Goal: Information Seeking & Learning: Learn about a topic

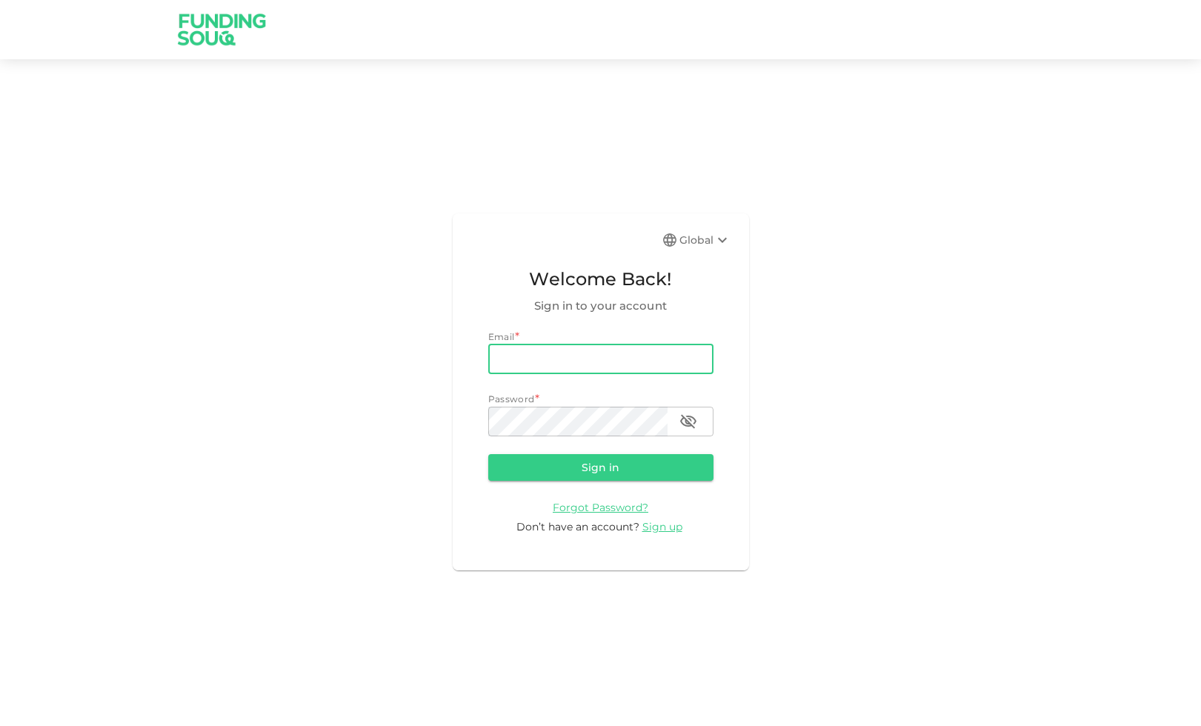
click at [583, 353] on input "email" at bounding box center [600, 359] width 225 height 30
type input "[EMAIL_ADDRESS][DOMAIN_NAME]"
click at [488, 454] on button "Sign in" at bounding box center [600, 467] width 225 height 27
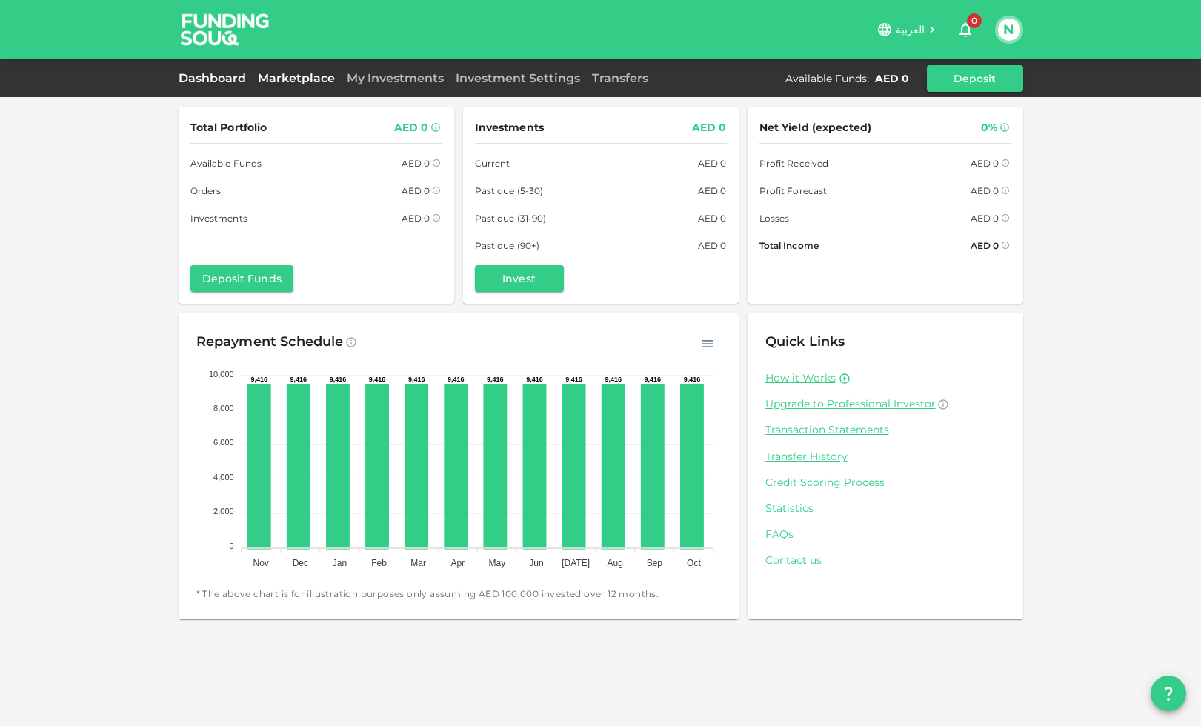
click at [317, 73] on link "Marketplace" at bounding box center [296, 78] width 89 height 14
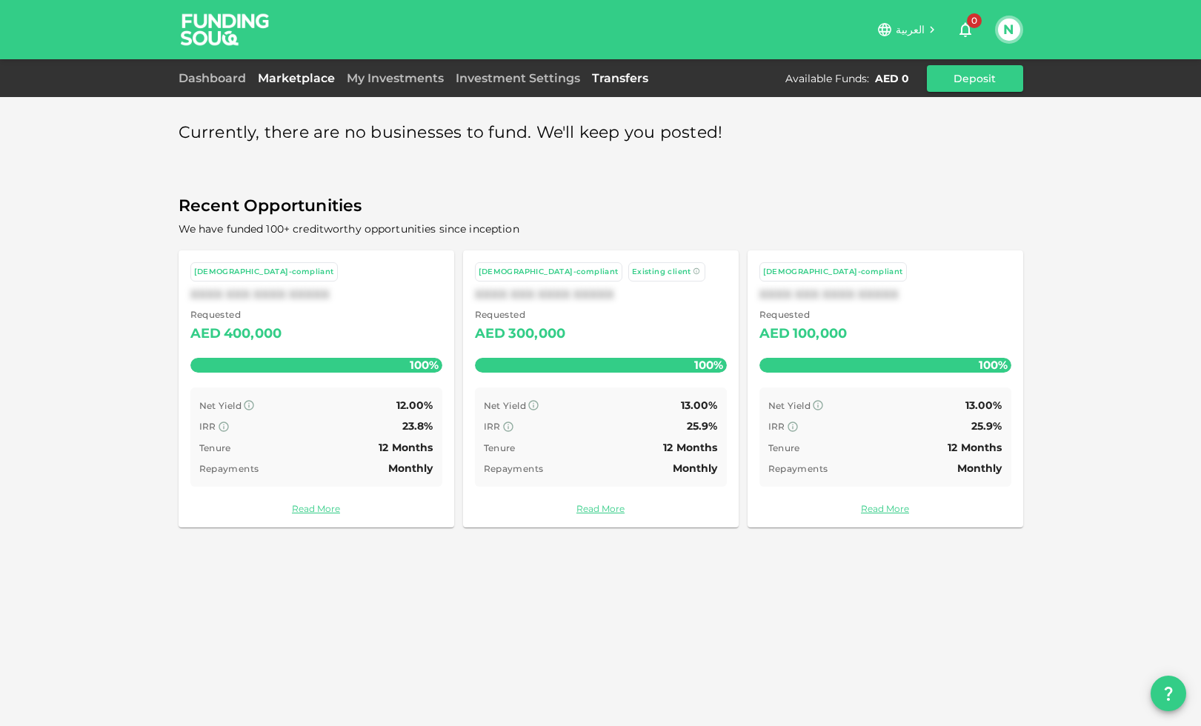
click at [611, 79] on link "Transfers" at bounding box center [620, 78] width 68 height 14
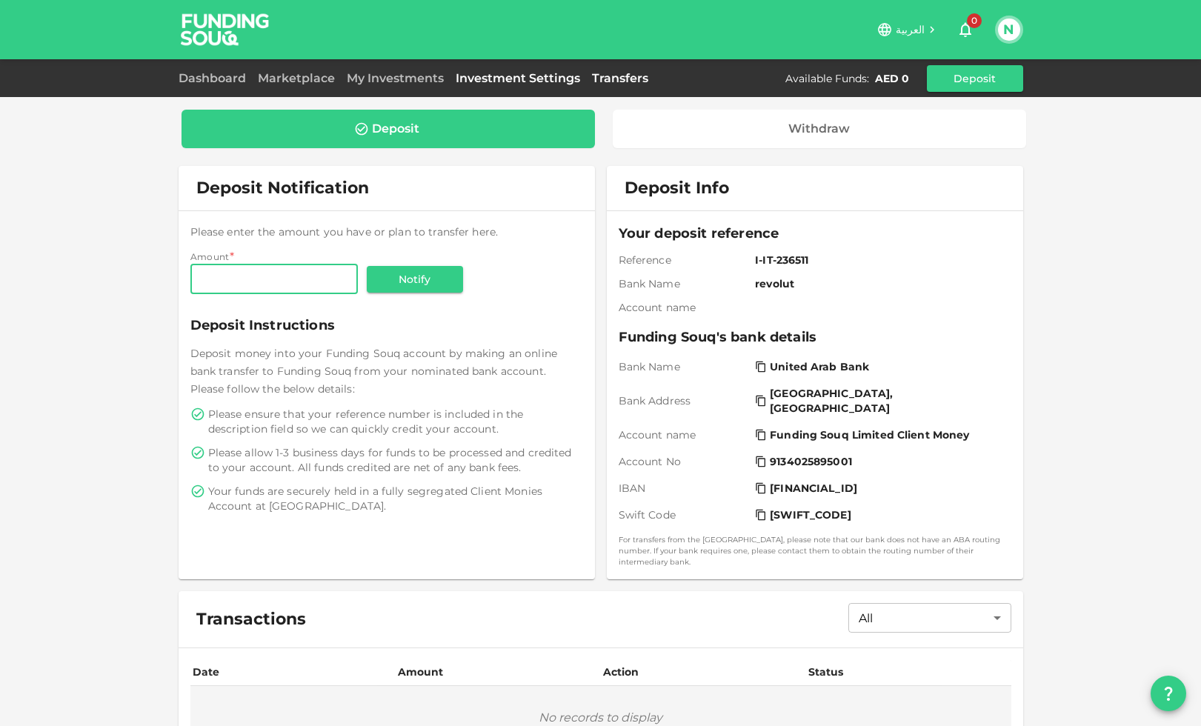
click at [526, 79] on link "Investment Settings" at bounding box center [518, 78] width 136 height 14
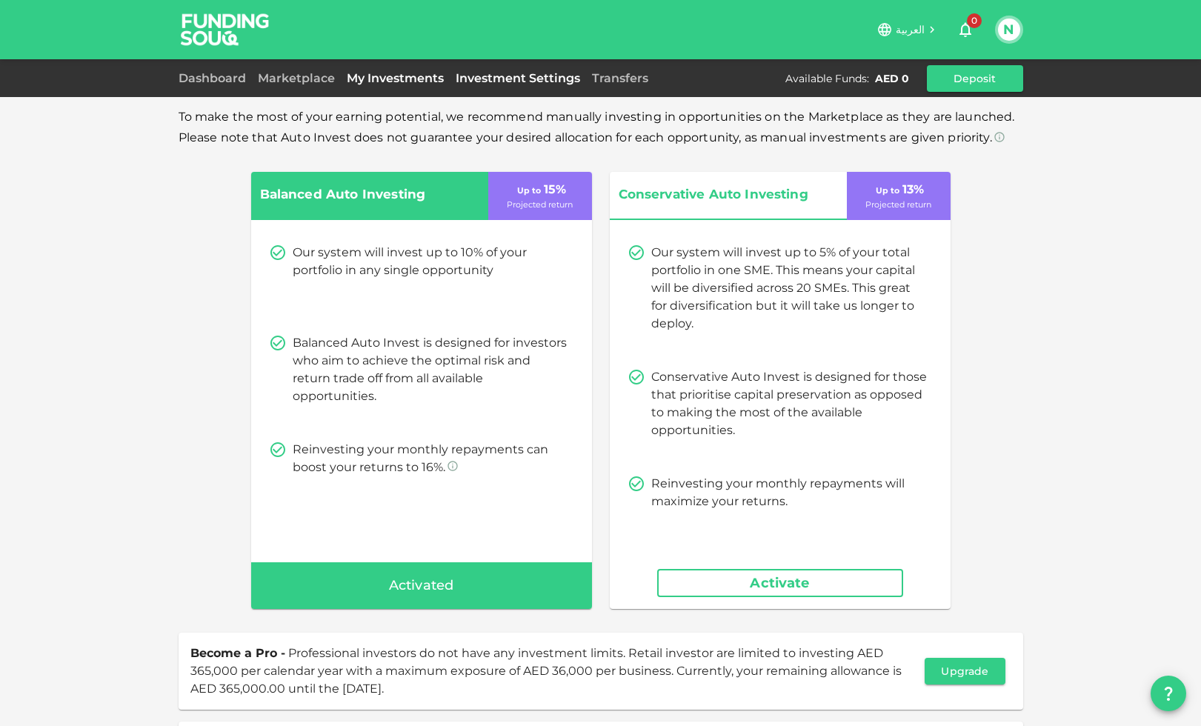
click at [381, 76] on link "My Investments" at bounding box center [395, 78] width 109 height 14
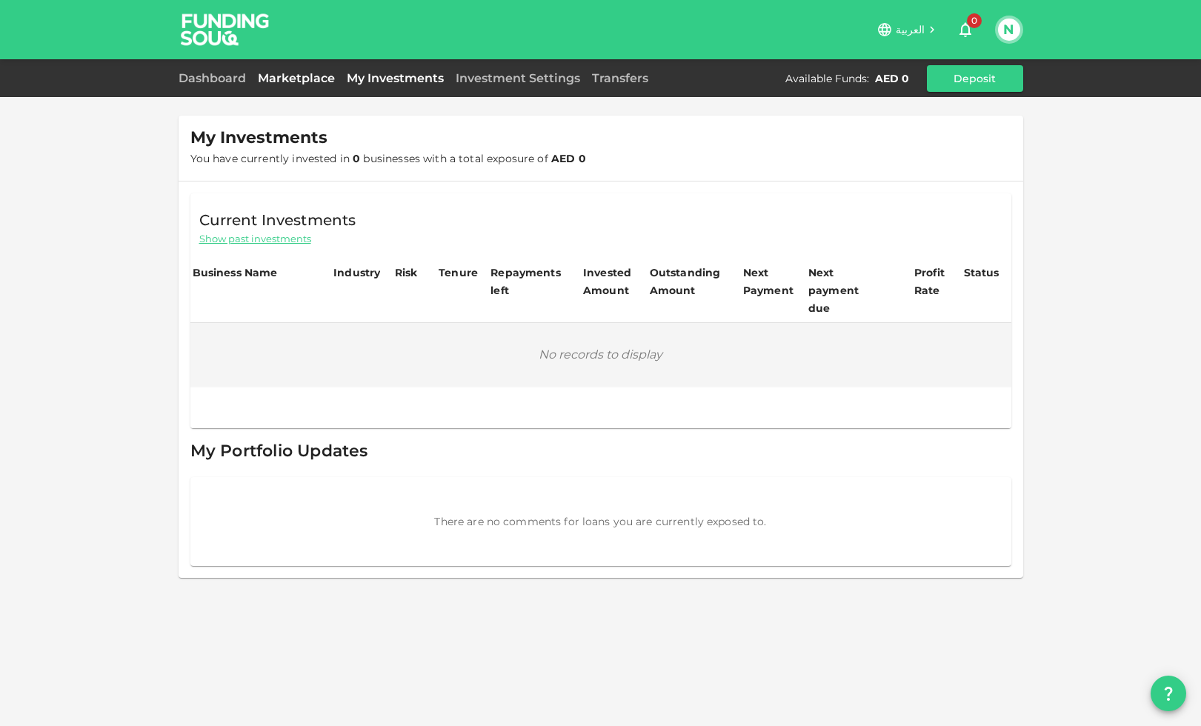
click at [318, 73] on link "Marketplace" at bounding box center [296, 78] width 89 height 14
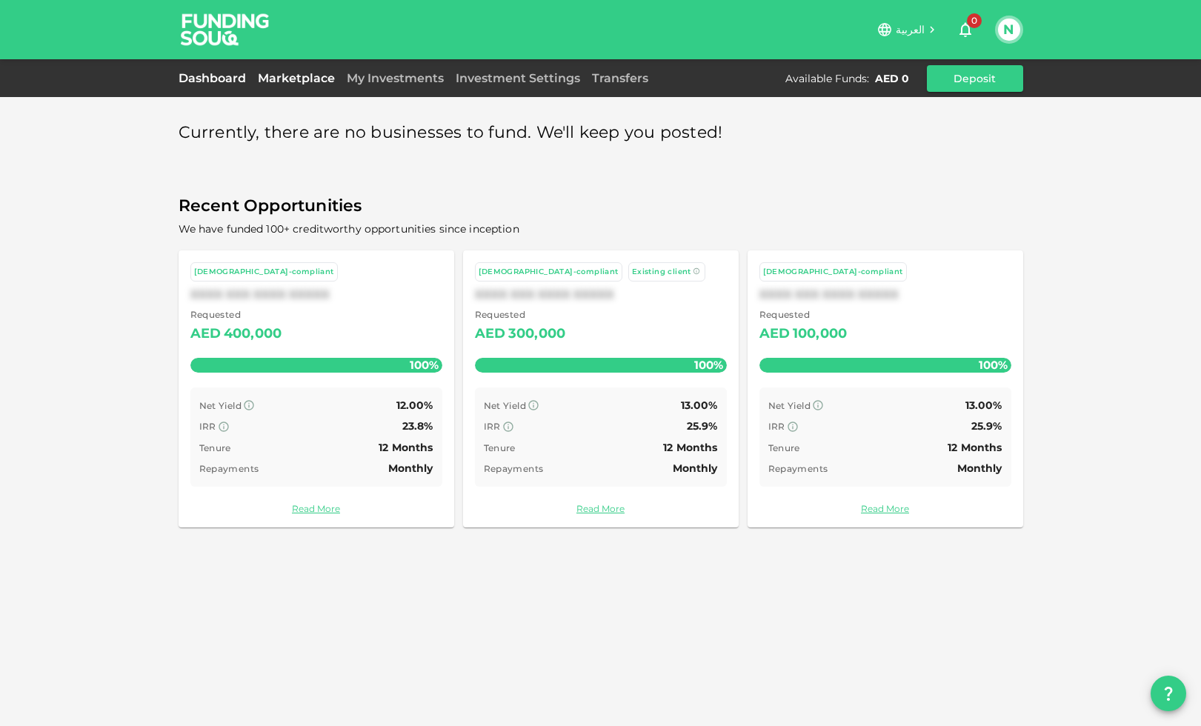
click at [224, 77] on link "Dashboard" at bounding box center [215, 78] width 73 height 14
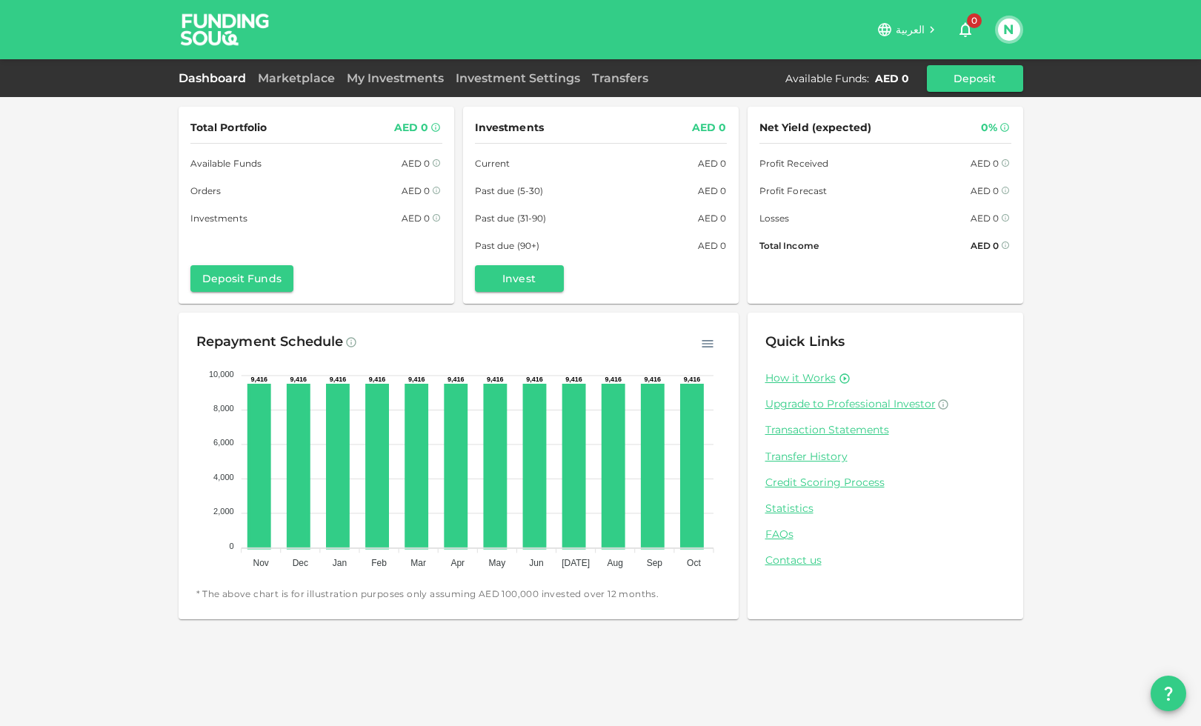
click at [1167, 704] on button "question" at bounding box center [1168, 694] width 36 height 36
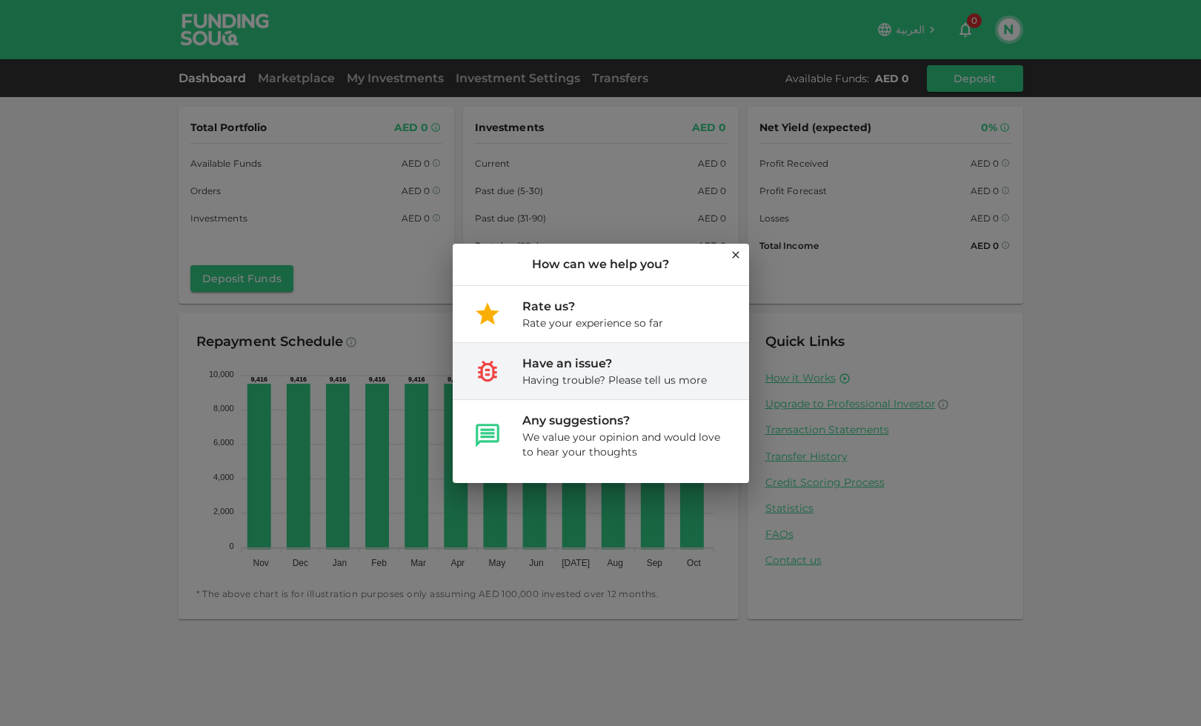
click at [583, 373] on div "Having trouble? Please tell us more" at bounding box center [614, 380] width 184 height 15
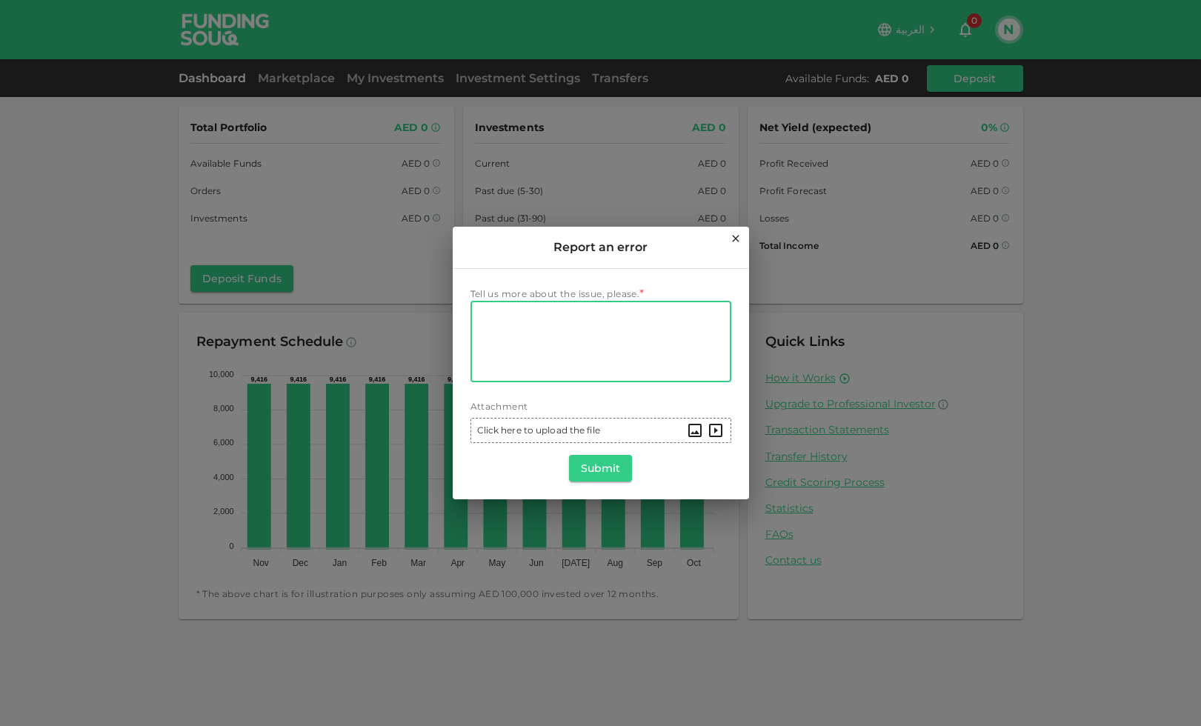
click at [574, 359] on textarea "Tell us more about the issue, please." at bounding box center [601, 341] width 240 height 68
type textarea "all the time i see only 3 investment funded. is right?"
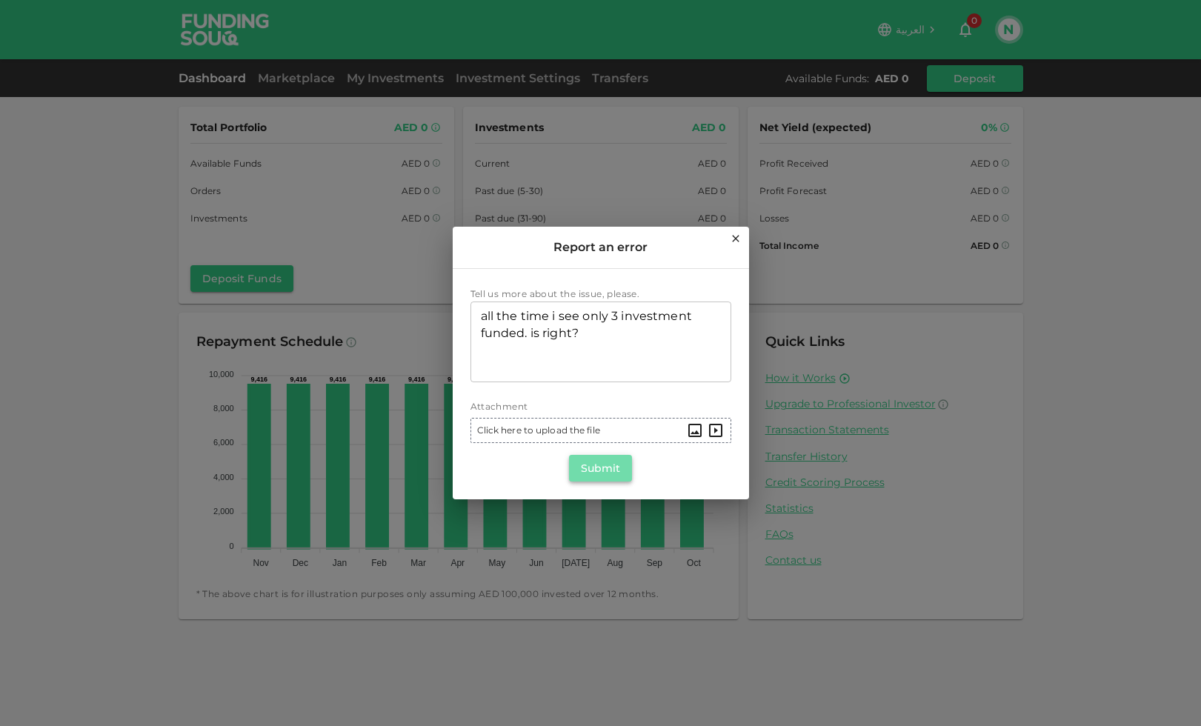
click at [587, 462] on button "Submit" at bounding box center [601, 468] width 64 height 27
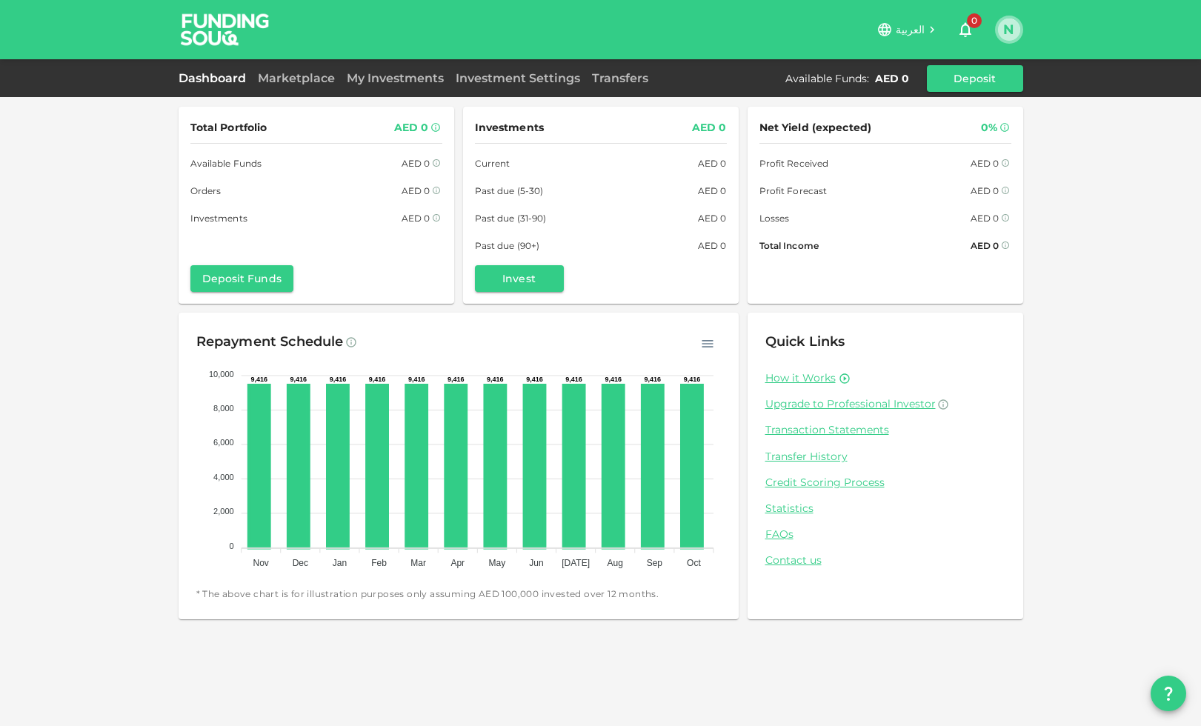
click at [1015, 31] on button "N" at bounding box center [1009, 30] width 22 height 22
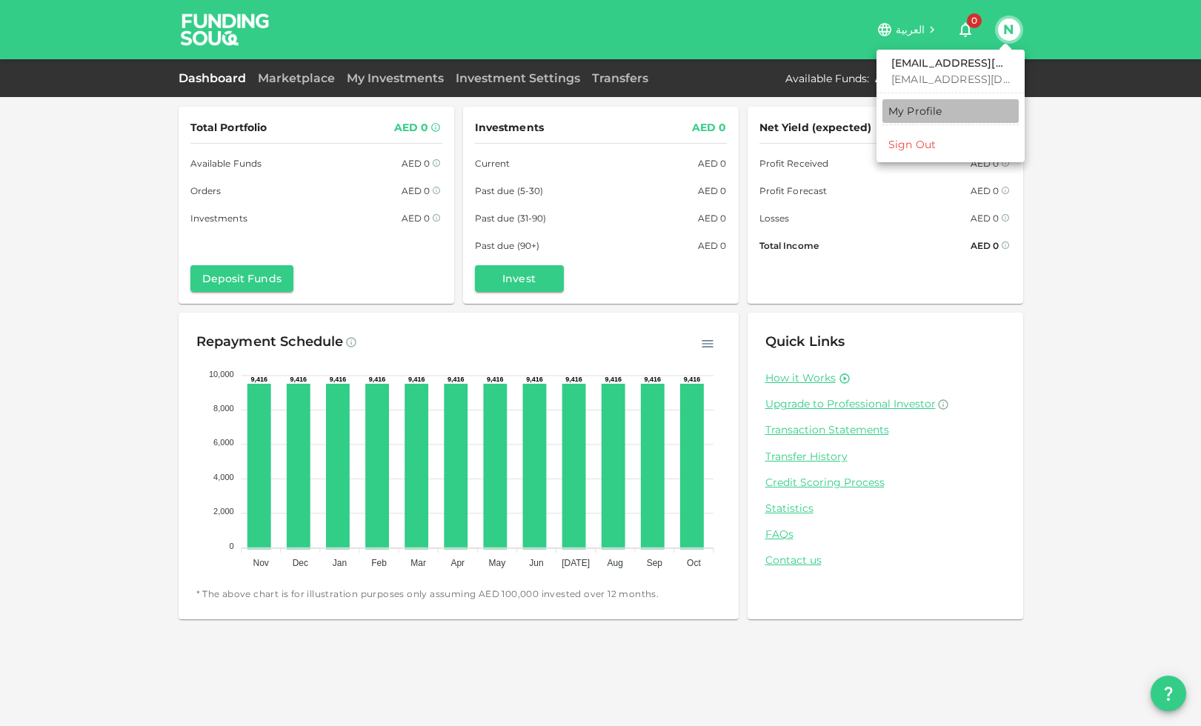
click at [922, 112] on div "My Profile" at bounding box center [915, 111] width 54 height 15
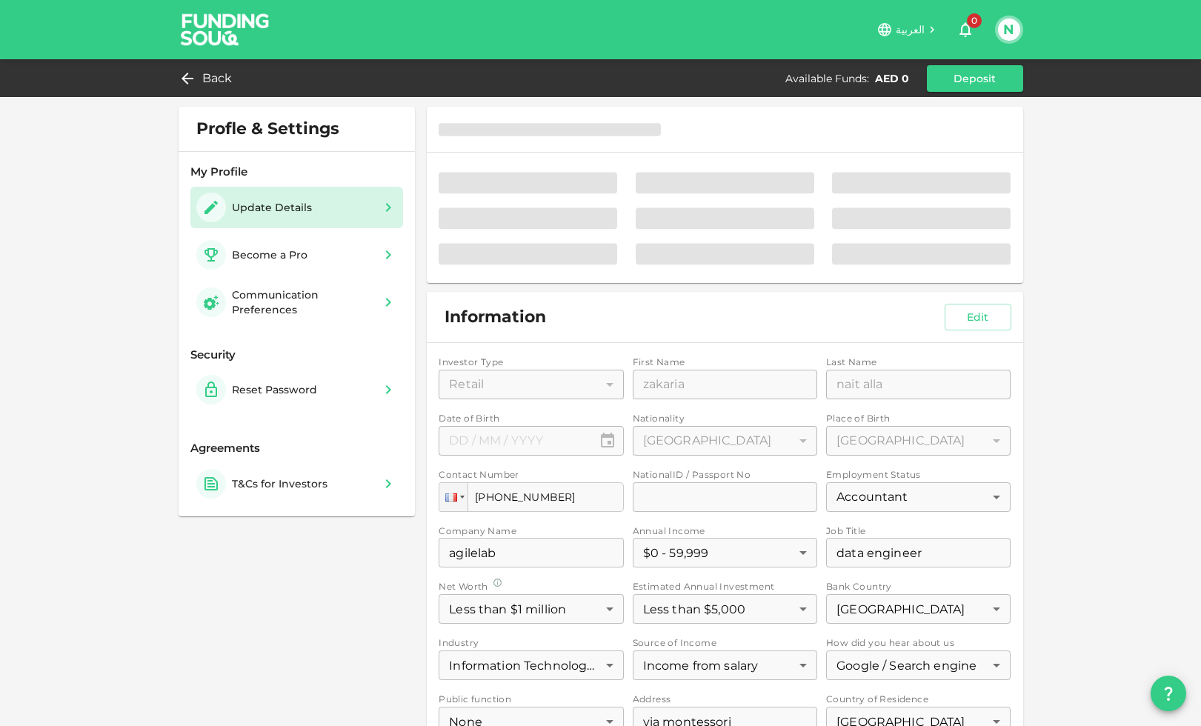
type input "⁦⁨[DATE]⁩⁩"
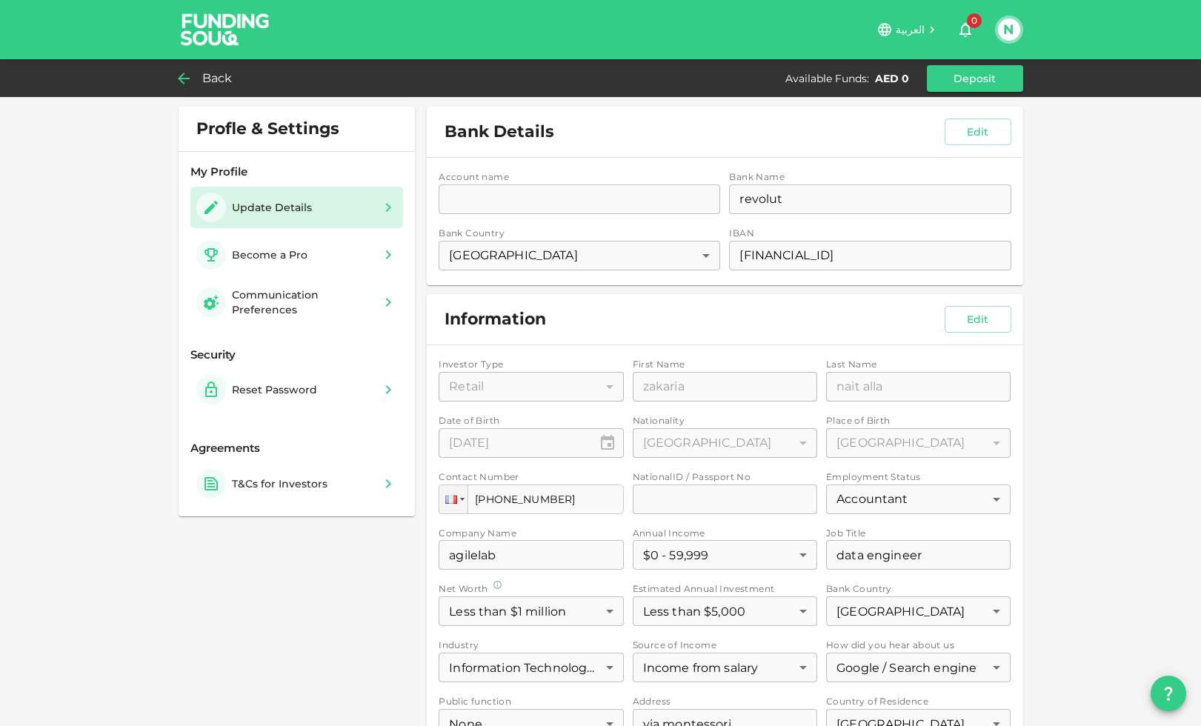
click at [216, 76] on span "Back" at bounding box center [217, 78] width 30 height 21
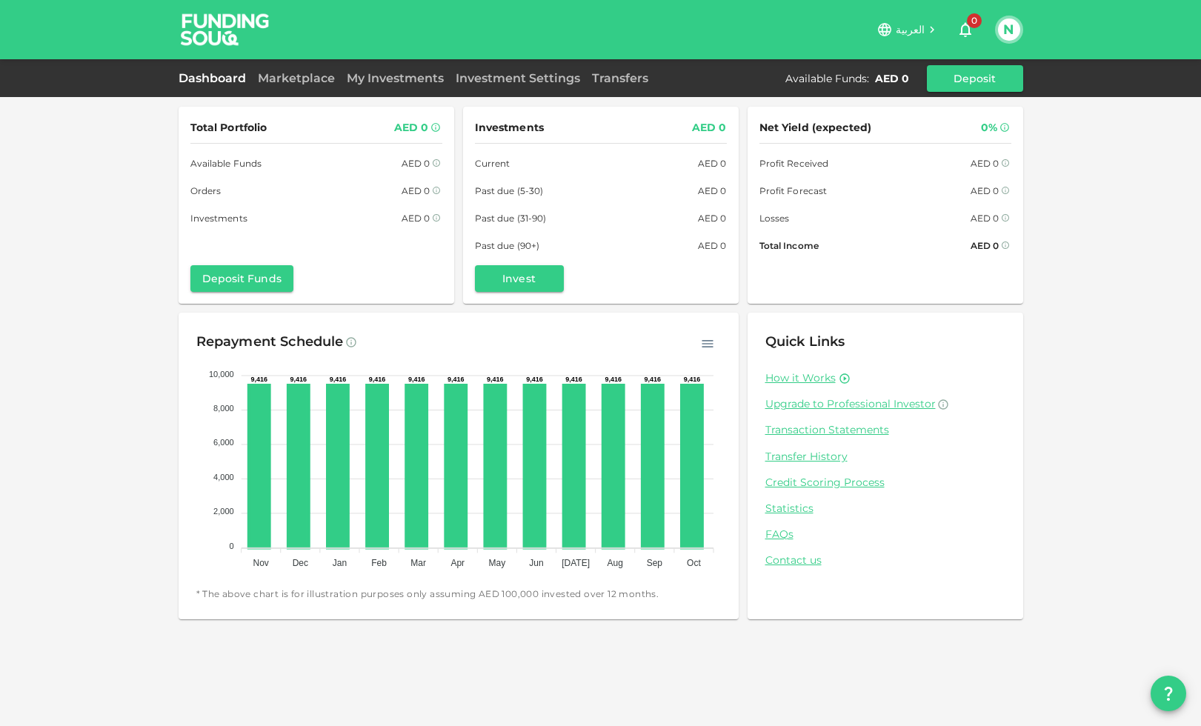
click at [225, 75] on link "Dashboard" at bounding box center [215, 78] width 73 height 14
click at [509, 275] on button "Invest" at bounding box center [519, 278] width 89 height 27
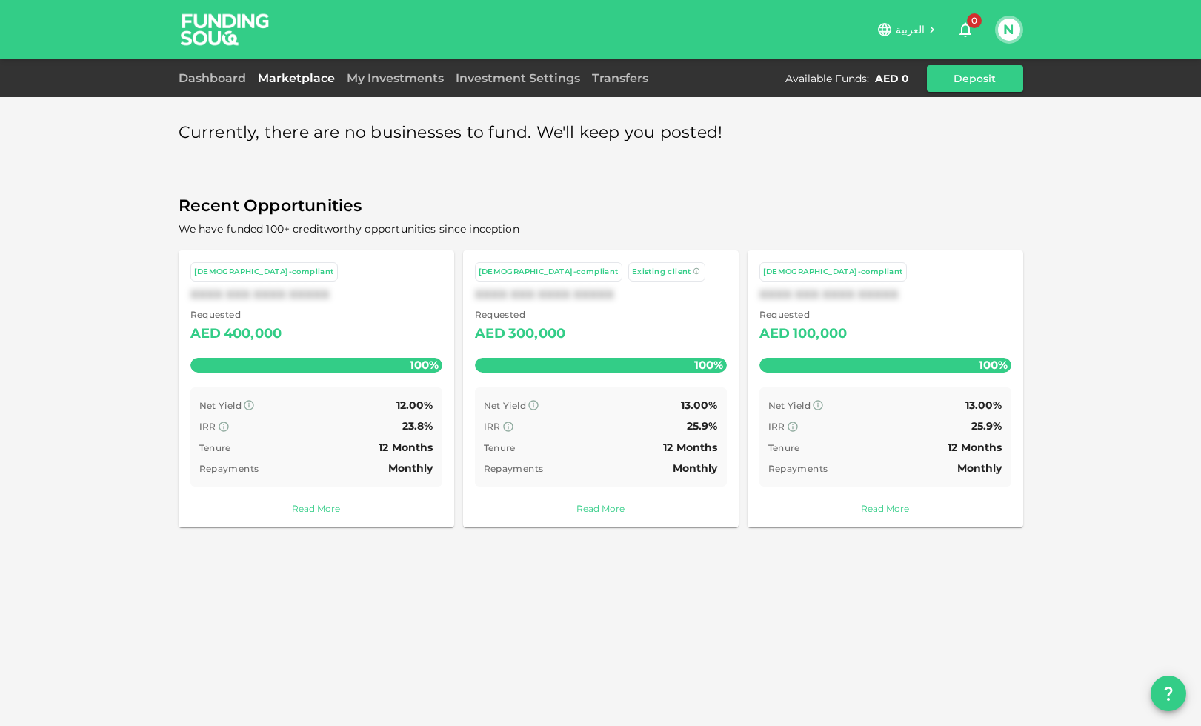
click at [436, 346] on div "Requested AED 400,000 100%" at bounding box center [316, 343] width 252 height 73
